Goal: Transaction & Acquisition: Purchase product/service

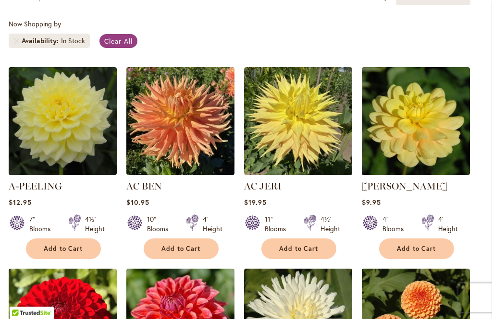
scroll to position [247, 0]
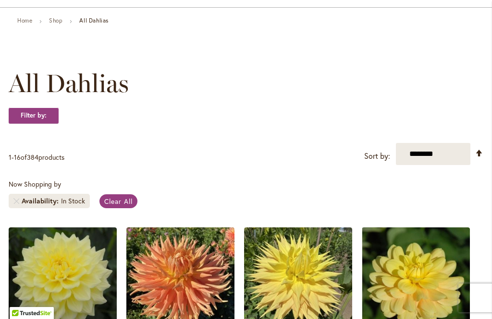
scroll to position [85, 0]
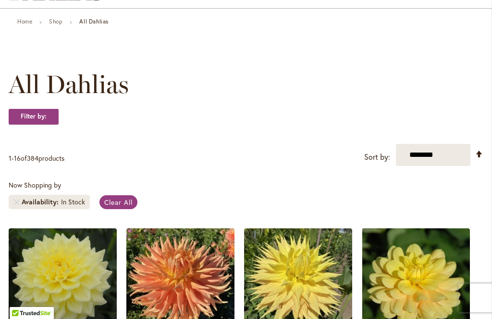
click at [50, 205] on span "Availability" at bounding box center [41, 202] width 39 height 10
click at [69, 201] on div "In Stock" at bounding box center [73, 202] width 24 height 10
click at [72, 200] on div "In Stock" at bounding box center [73, 202] width 24 height 10
click at [477, 152] on link "Set Descending Direction" at bounding box center [479, 153] width 8 height 11
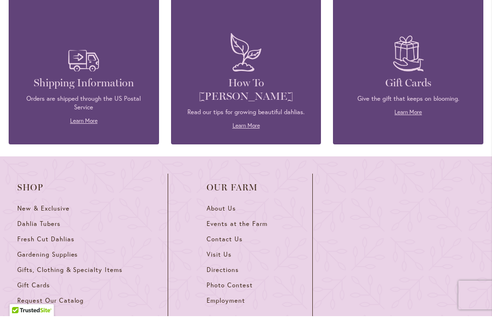
scroll to position [1272, 0]
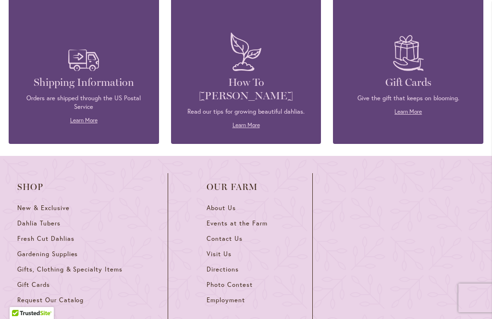
click at [31, 221] on span "Dahlia Tubers" at bounding box center [38, 224] width 43 height 8
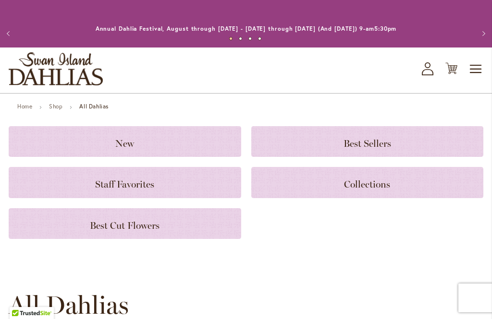
click at [40, 140] on h3 "New" at bounding box center [124, 141] width 209 height 11
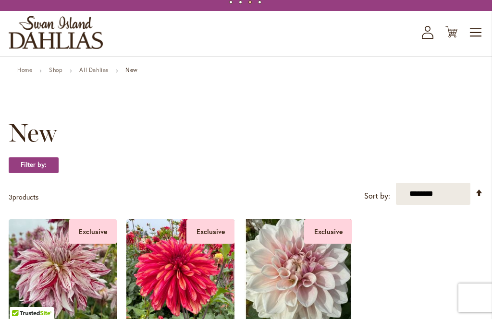
scroll to position [36, 0]
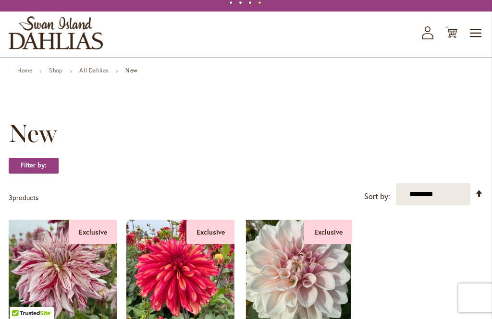
click at [107, 69] on link "All Dahlias" at bounding box center [93, 70] width 29 height 7
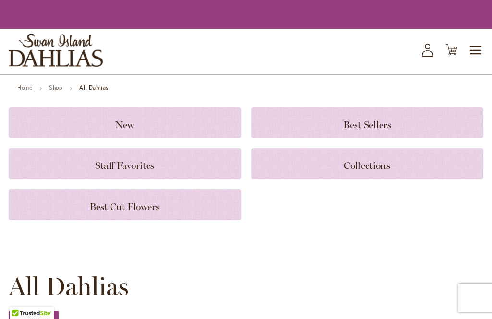
click at [42, 165] on h3 "Staff Favorites" at bounding box center [124, 164] width 209 height 11
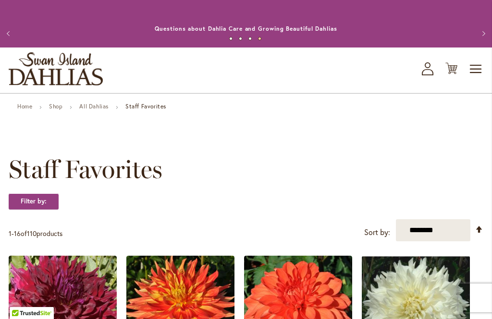
click at [100, 110] on link "All Dahlias" at bounding box center [93, 106] width 29 height 7
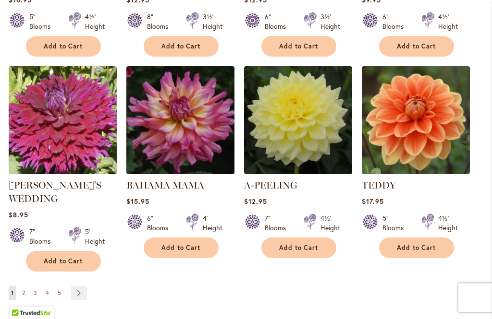
scroll to position [808, 0]
click at [473, 291] on div "Page You're currently reading page 1 Page 2 Page 3 Page 4 Page 5" at bounding box center [246, 299] width 475 height 26
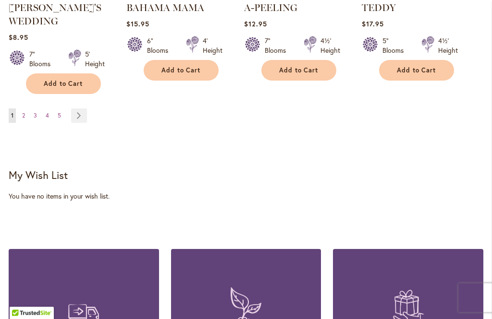
scroll to position [988, 0]
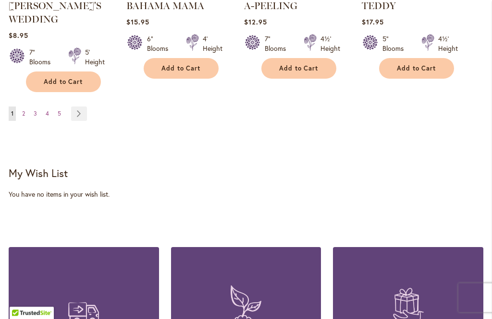
click at [79, 107] on link "Page Next" at bounding box center [79, 114] width 16 height 14
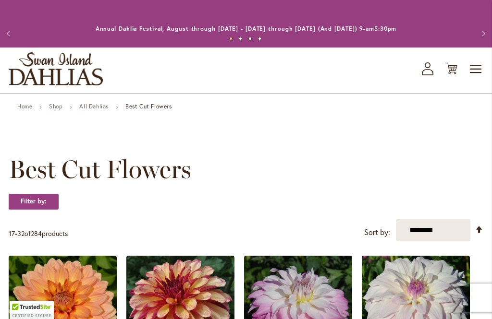
scroll to position [229, 0]
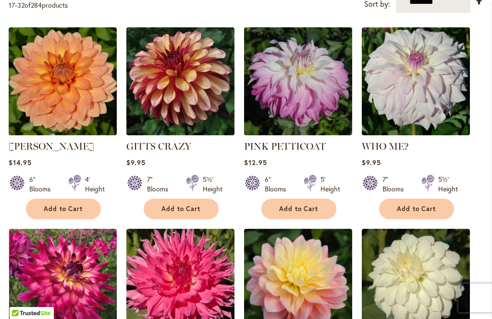
click at [426, 274] on img at bounding box center [416, 283] width 108 height 108
